Goal: Obtain resource: Obtain resource

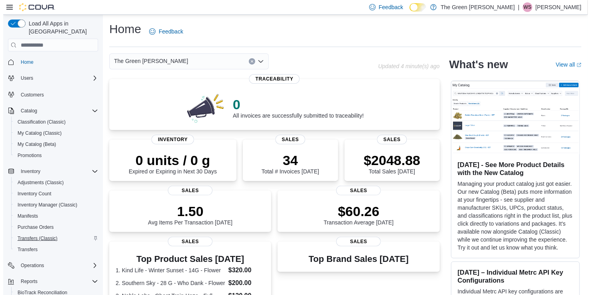
scroll to position [86, 0]
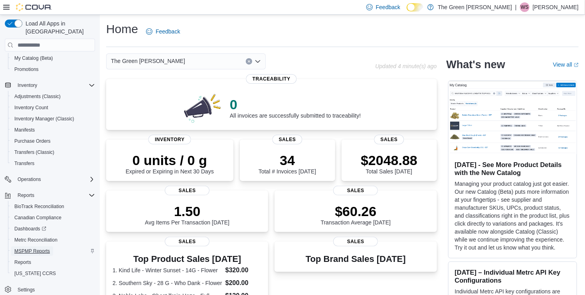
click at [37, 248] on span "MSPMP Reports" at bounding box center [31, 251] width 35 height 6
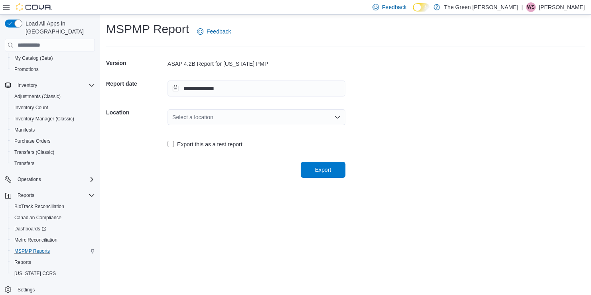
click at [191, 120] on div "Select a location" at bounding box center [257, 117] width 178 height 16
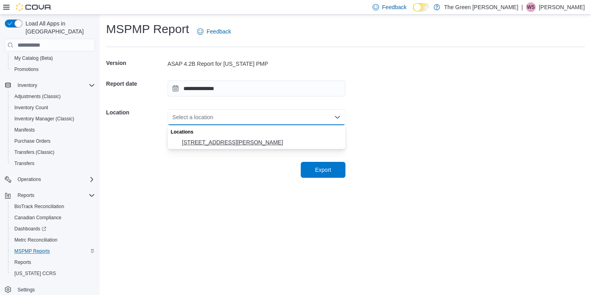
click at [205, 139] on span "[STREET_ADDRESS][PERSON_NAME]" at bounding box center [261, 142] width 159 height 8
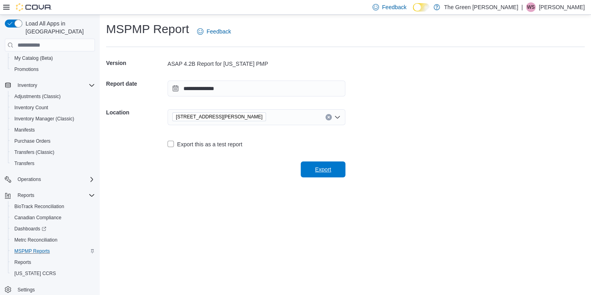
click at [321, 165] on span "Export" at bounding box center [323, 170] width 35 height 16
